Goal: Information Seeking & Learning: Learn about a topic

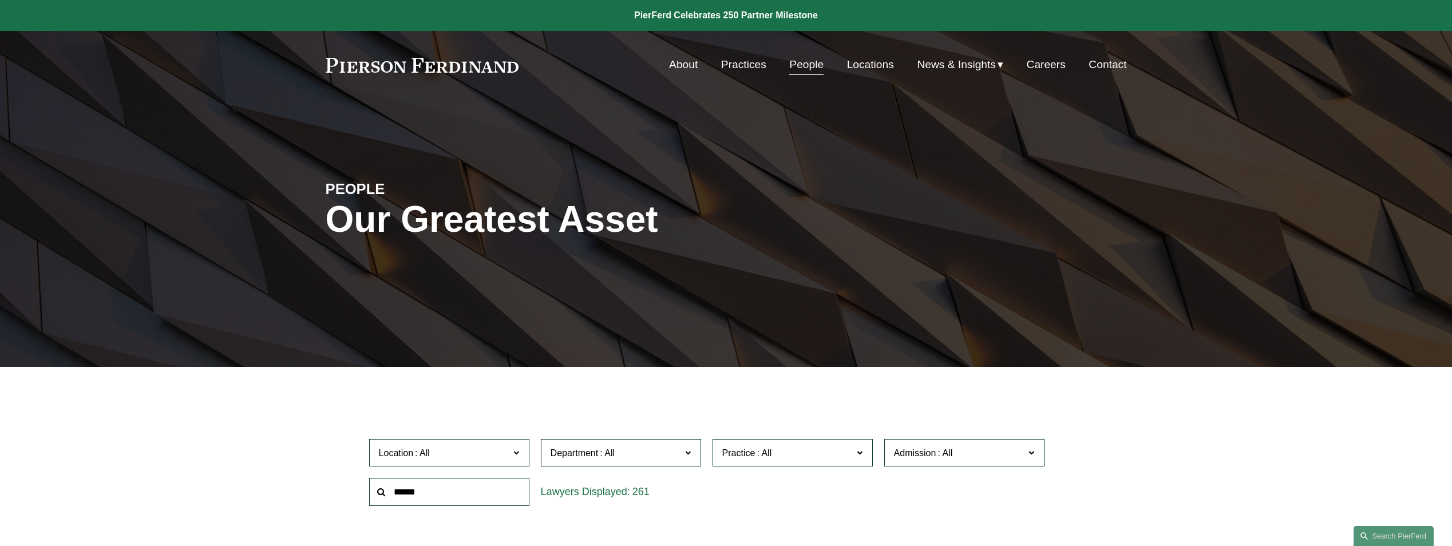
drag, startPoint x: 1457, startPoint y: 22, endPoint x: 1370, endPoint y: 441, distance: 428.6
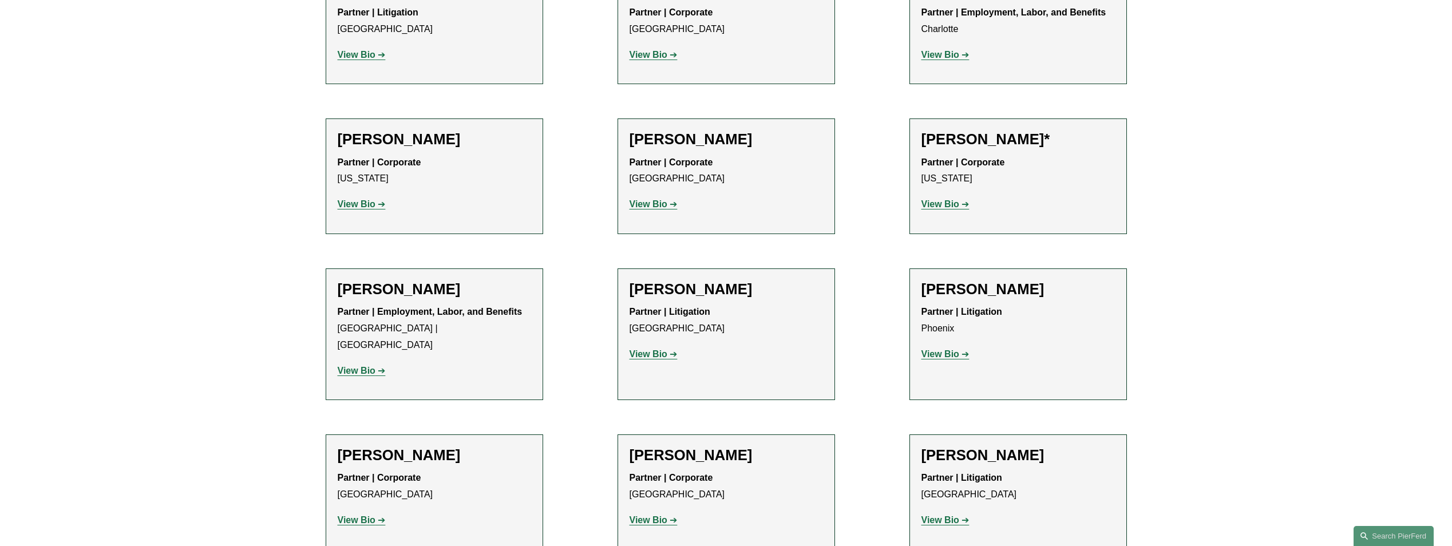
scroll to position [12920, 0]
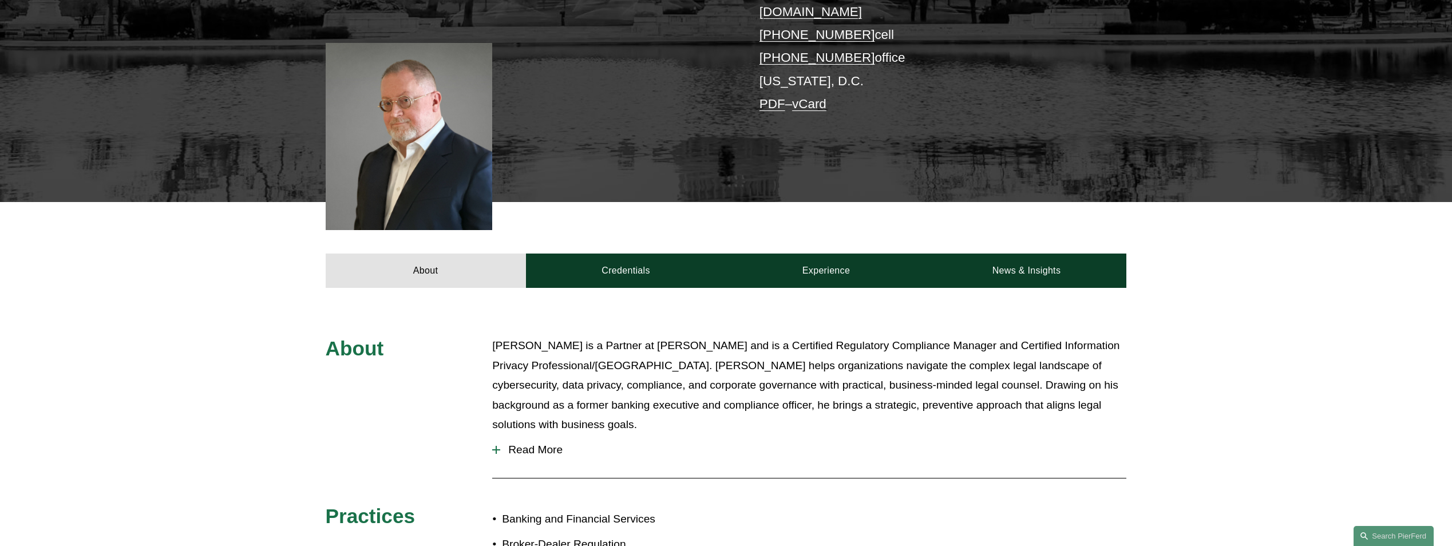
scroll to position [286, 0]
click at [496, 445] on div at bounding box center [496, 449] width 1 height 8
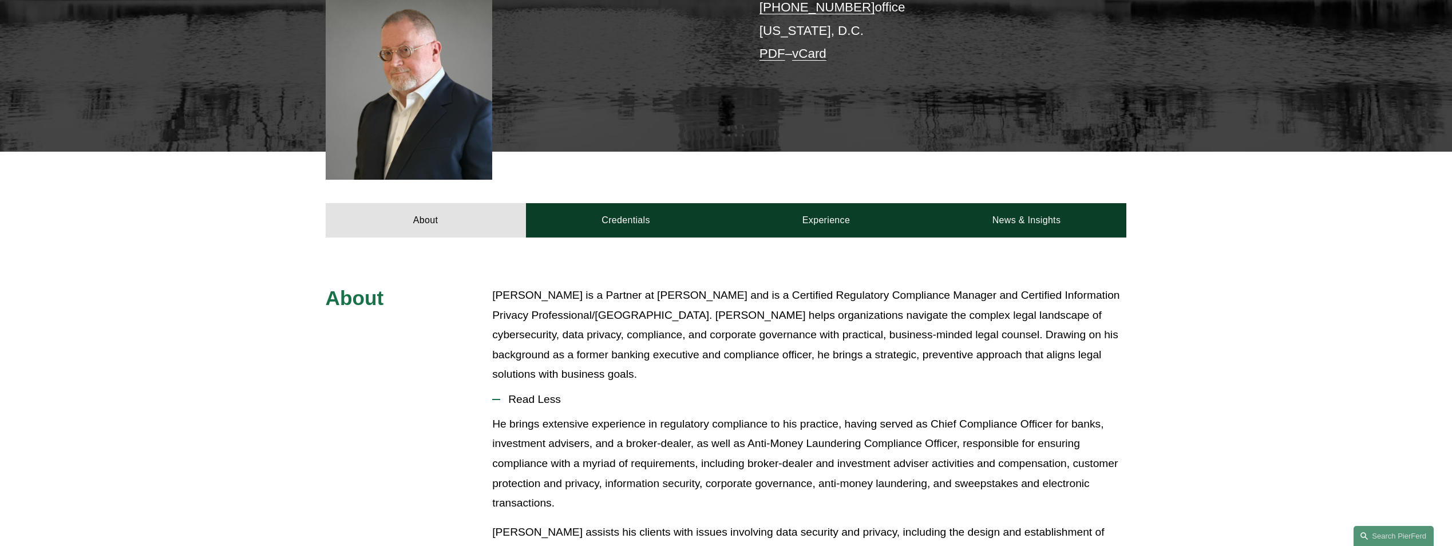
scroll to position [401, 0]
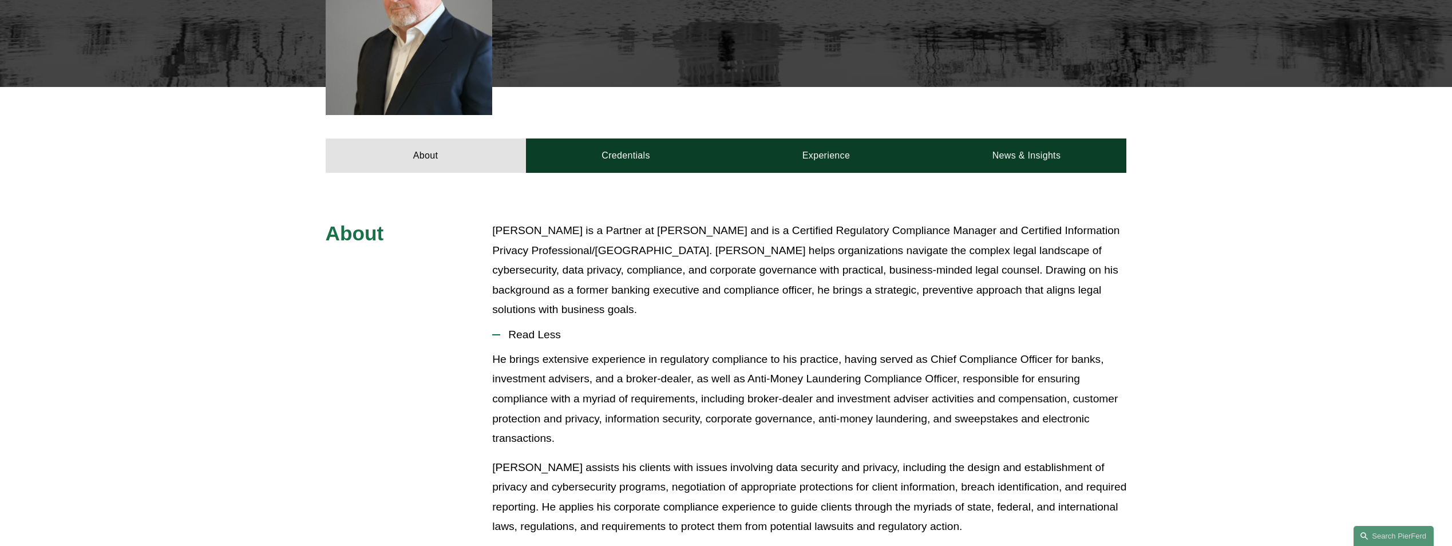
click at [577, 433] on div "He brings extensive experience in regulatory compliance to his practice, having…" at bounding box center [809, 511] width 634 height 323
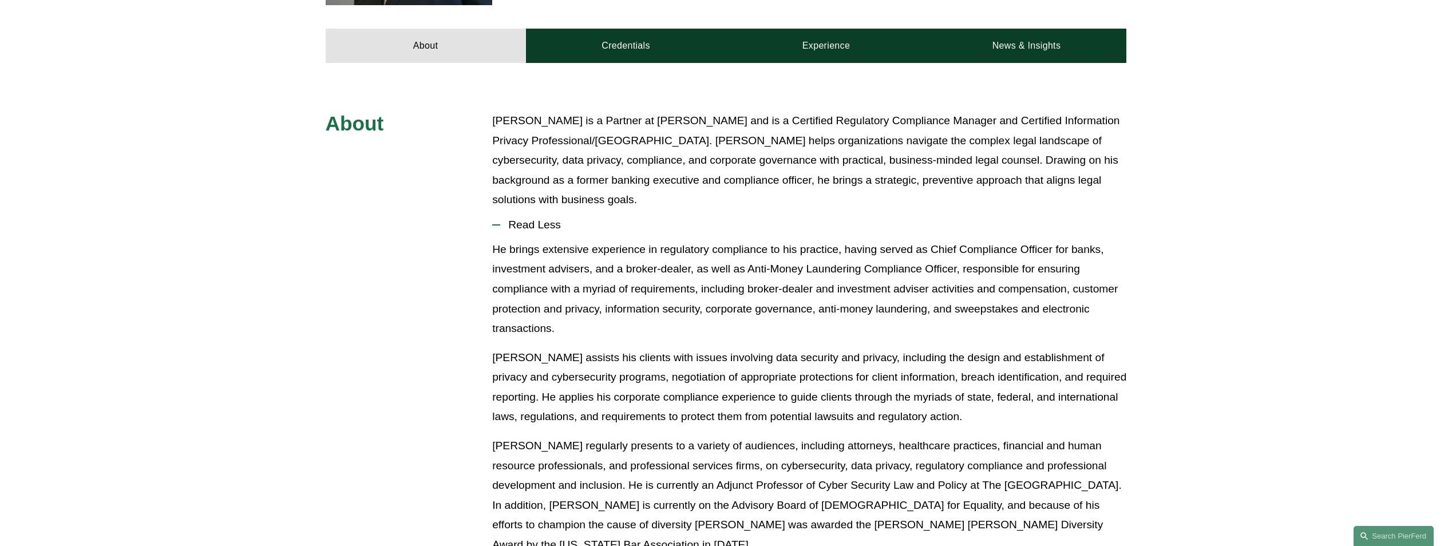
scroll to position [515, 0]
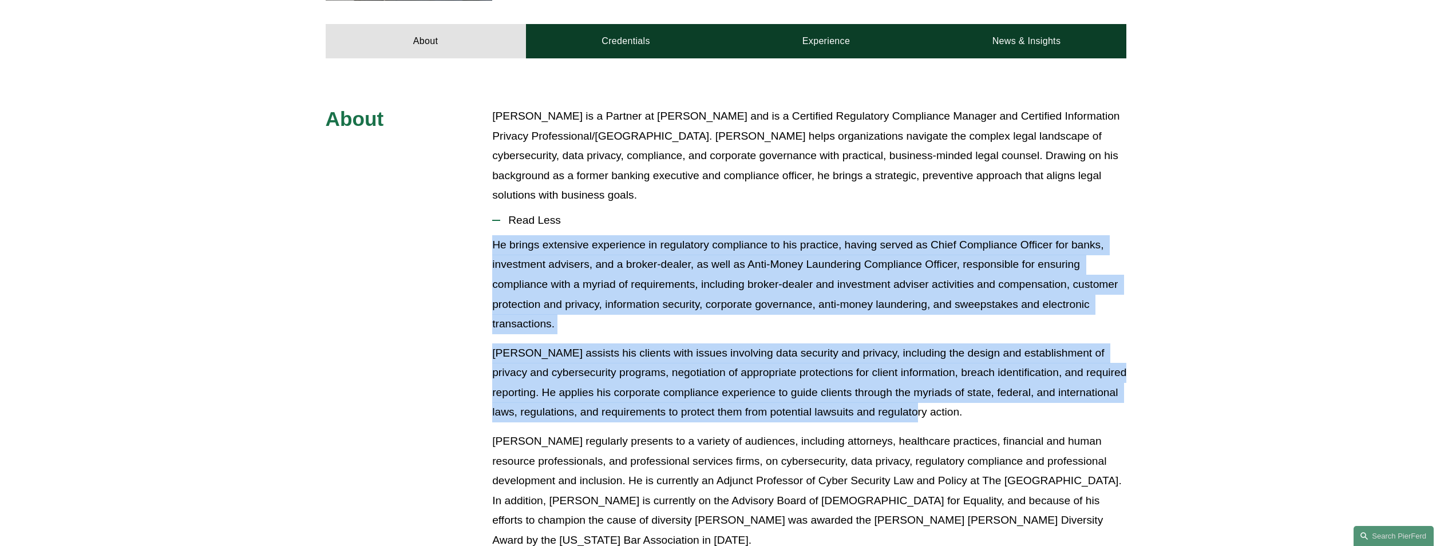
drag, startPoint x: 938, startPoint y: 393, endPoint x: 489, endPoint y: 224, distance: 480.1
click at [489, 224] on div "About [PERSON_NAME] is a Partner at [PERSON_NAME] and is a Certified Regulatory…" at bounding box center [726, 470] width 1452 height 728
click at [791, 315] on p "He brings extensive experience in regulatory compliance to his practice, having…" at bounding box center [809, 284] width 634 height 99
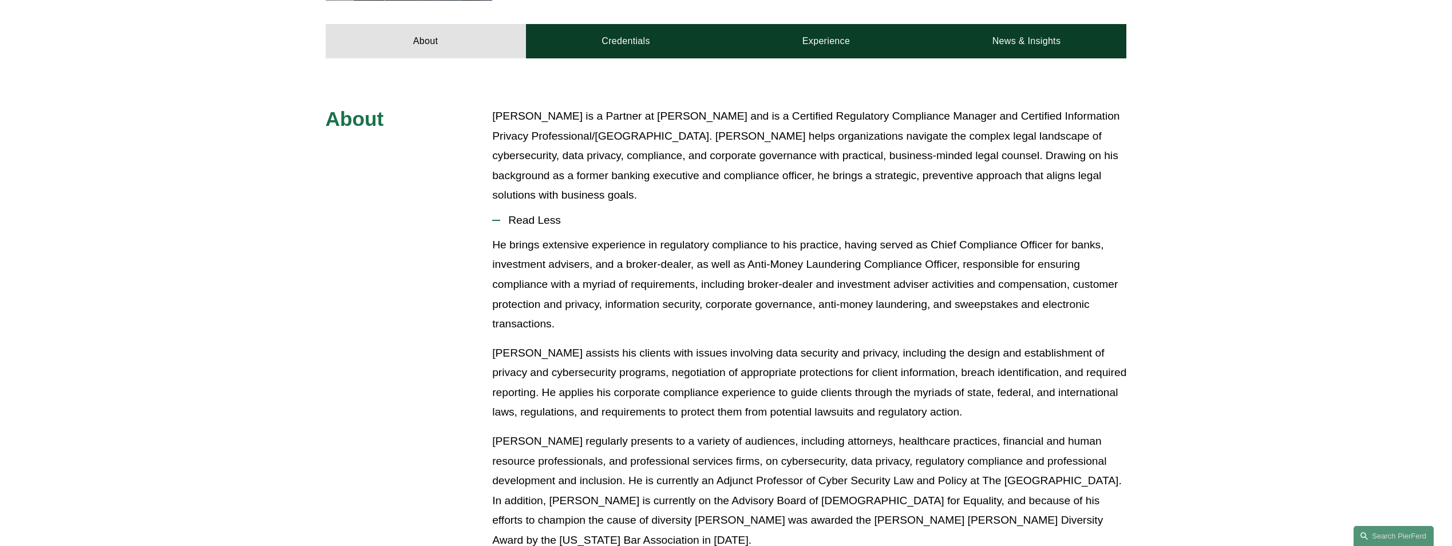
click at [788, 343] on p "[PERSON_NAME] assists his clients with issues involving data security and priva…" at bounding box center [809, 382] width 634 height 79
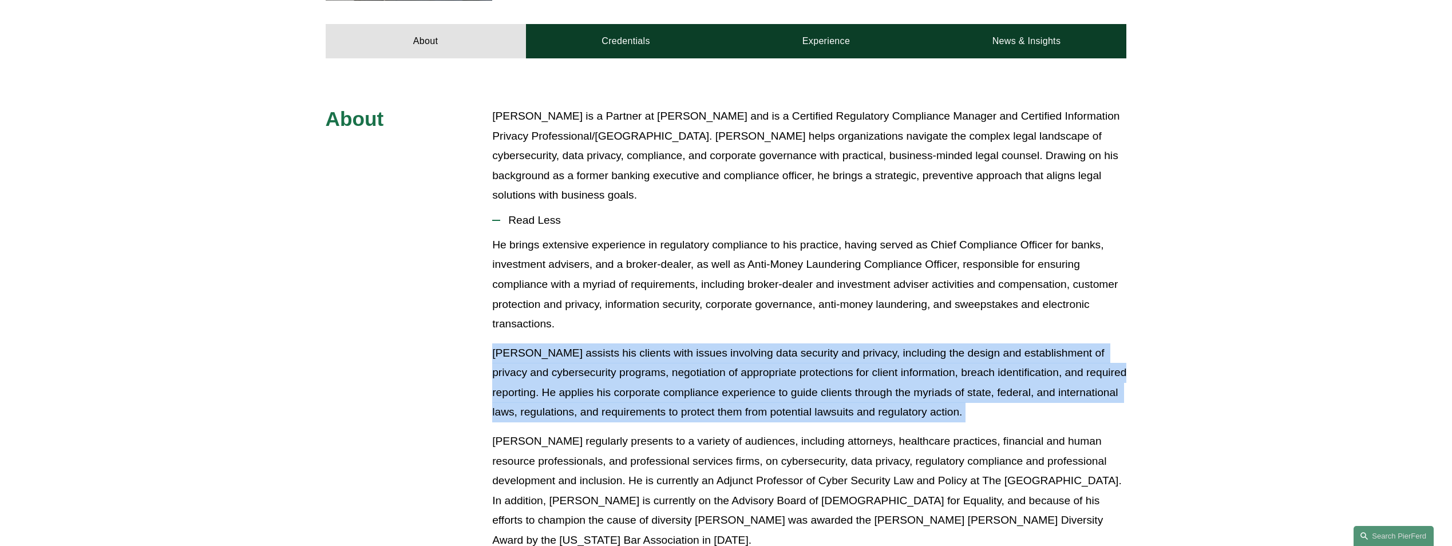
click at [788, 343] on p "[PERSON_NAME] assists his clients with issues involving data security and priva…" at bounding box center [809, 382] width 634 height 79
copy p "[PERSON_NAME] assists his clients with issues involving data security and priva…"
